Goal: Task Accomplishment & Management: Use online tool/utility

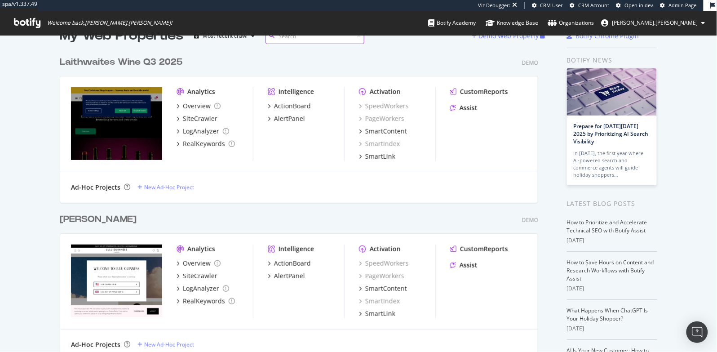
scroll to position [16, 0]
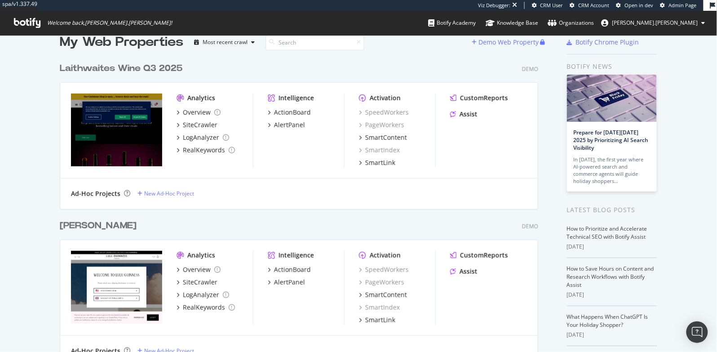
click at [168, 71] on div "Laithwaites Wine Q3 2025" at bounding box center [121, 68] width 123 height 13
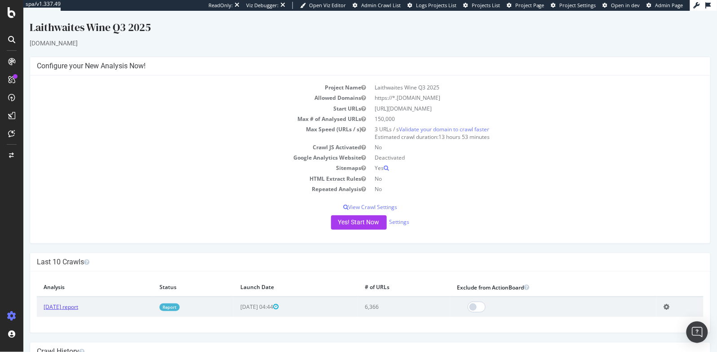
click at [65, 305] on link "2025 Sep. 30th report" at bounding box center [60, 307] width 35 height 8
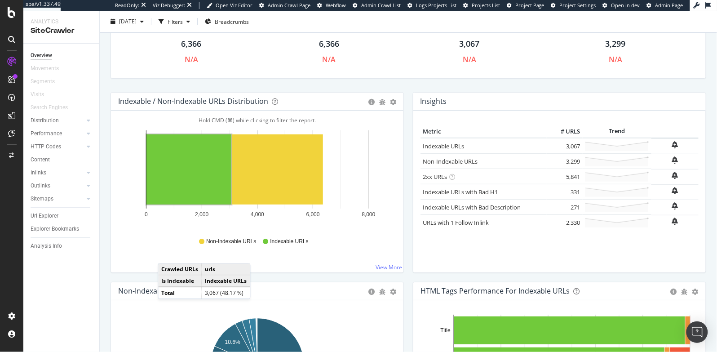
scroll to position [87, 0]
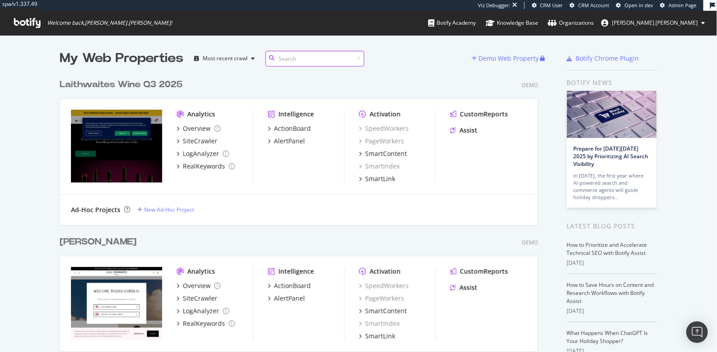
scroll to position [3110, 486]
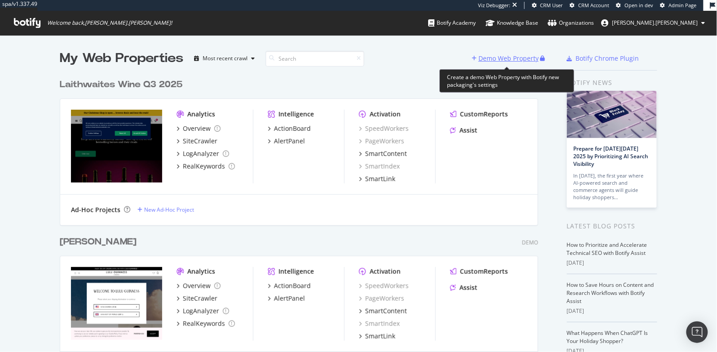
click at [501, 59] on div "Demo Web Property" at bounding box center [509, 58] width 60 height 9
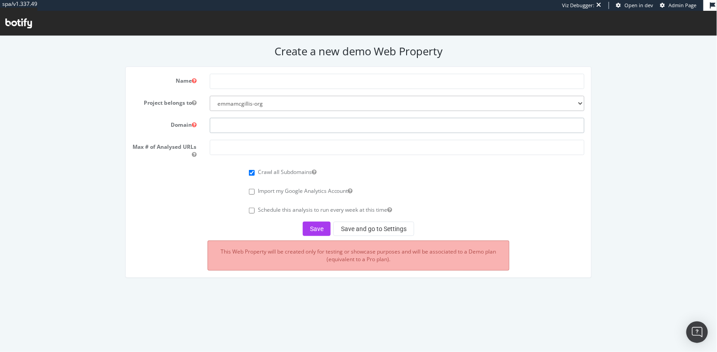
click at [254, 130] on input "text" at bounding box center [397, 124] width 375 height 15
paste input "[URL][DOMAIN_NAME]"
type input "[URL][DOMAIN_NAME]"
click at [248, 87] on input "text" at bounding box center [397, 80] width 375 height 15
type input "Kave Home"
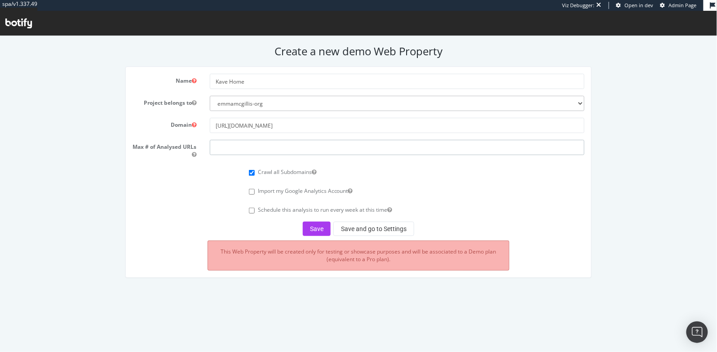
click at [267, 146] on input "number" at bounding box center [397, 146] width 375 height 15
type input "100000"
click at [365, 227] on button "Save and go to Settings" at bounding box center [374, 228] width 81 height 14
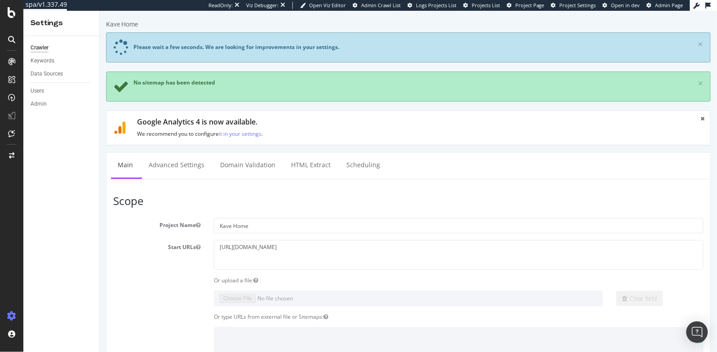
scroll to position [512, 0]
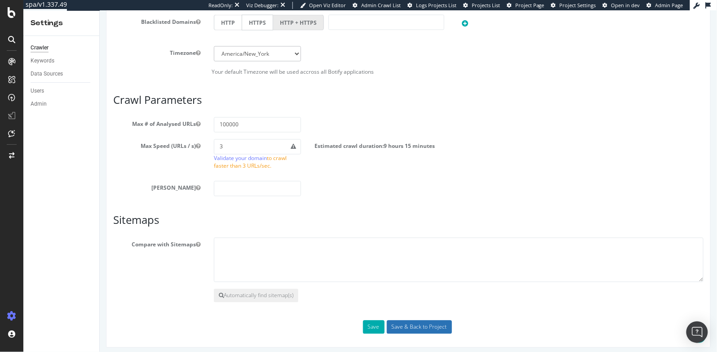
click at [412, 325] on input "Save & Back to Project" at bounding box center [419, 326] width 65 height 13
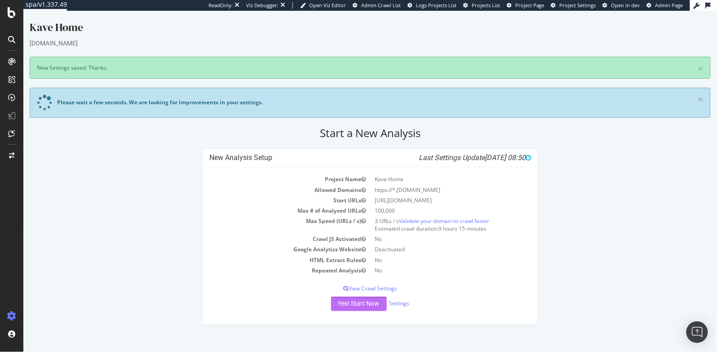
click at [364, 303] on button "Yes! Start Now" at bounding box center [359, 303] width 56 height 14
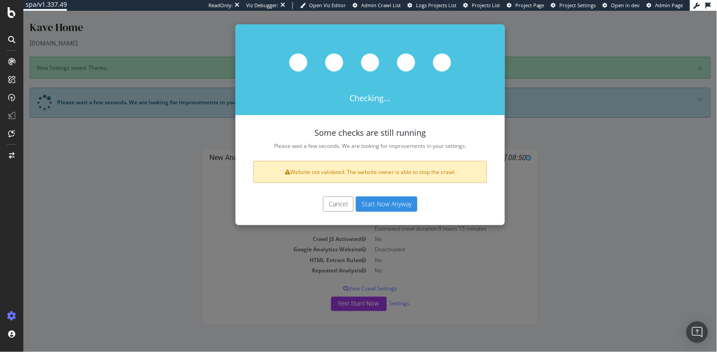
click at [415, 200] on button "Start Now Anyway" at bounding box center [387, 203] width 62 height 15
